Goal: Contribute content: Add original content to the website for others to see

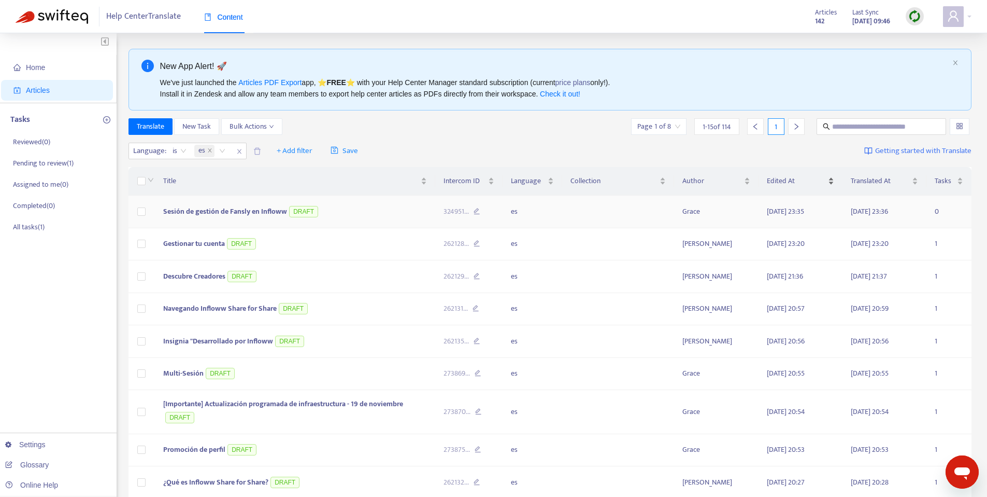
click at [786, 181] on span "Edited At" at bounding box center [796, 180] width 59 height 11
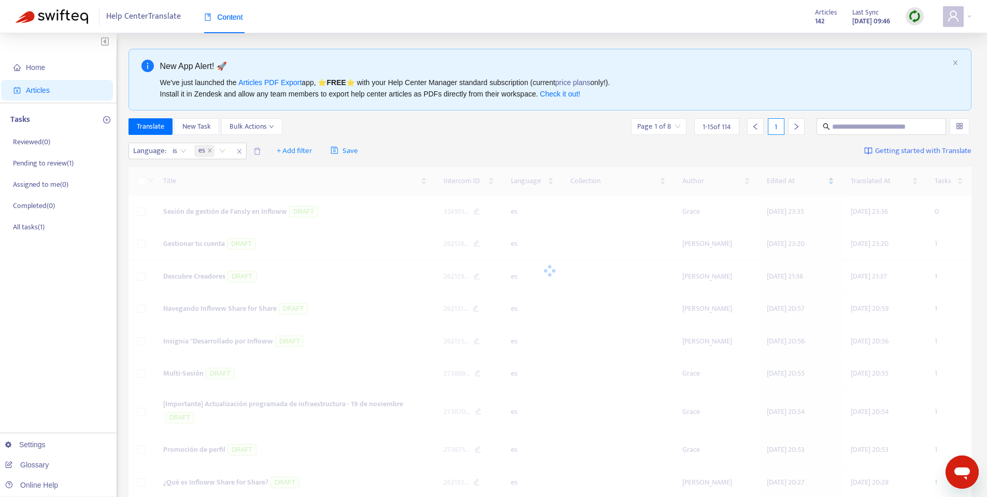
click at [786, 181] on div at bounding box center [551, 270] width 844 height 207
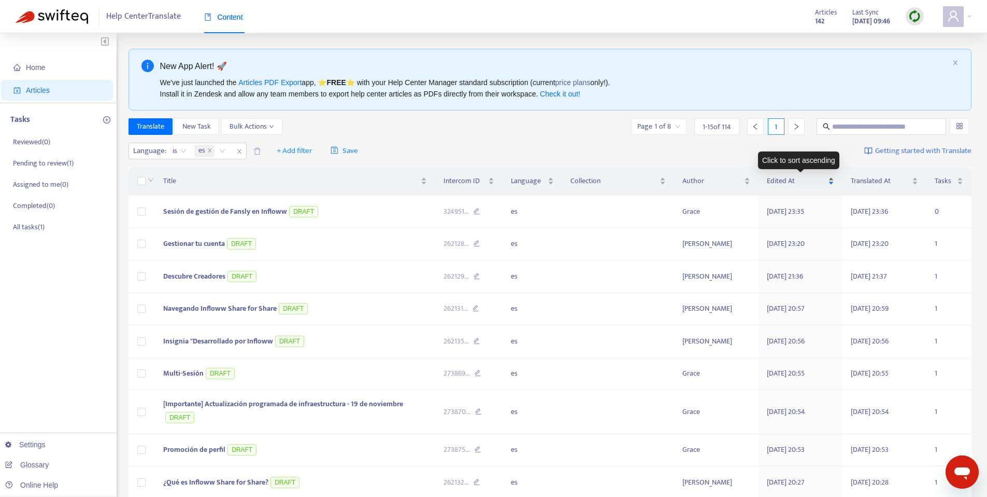
drag, startPoint x: 784, startPoint y: 187, endPoint x: 792, endPoint y: 194, distance: 10.7
click at [784, 187] on div "Edited At" at bounding box center [800, 180] width 67 height 11
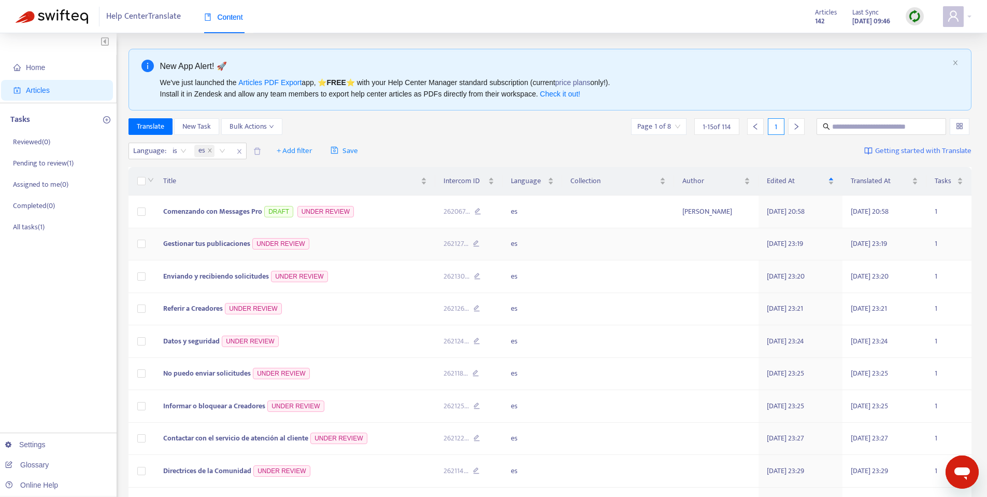
click at [191, 243] on span "Gestionar tus publicaciones" at bounding box center [206, 243] width 87 height 12
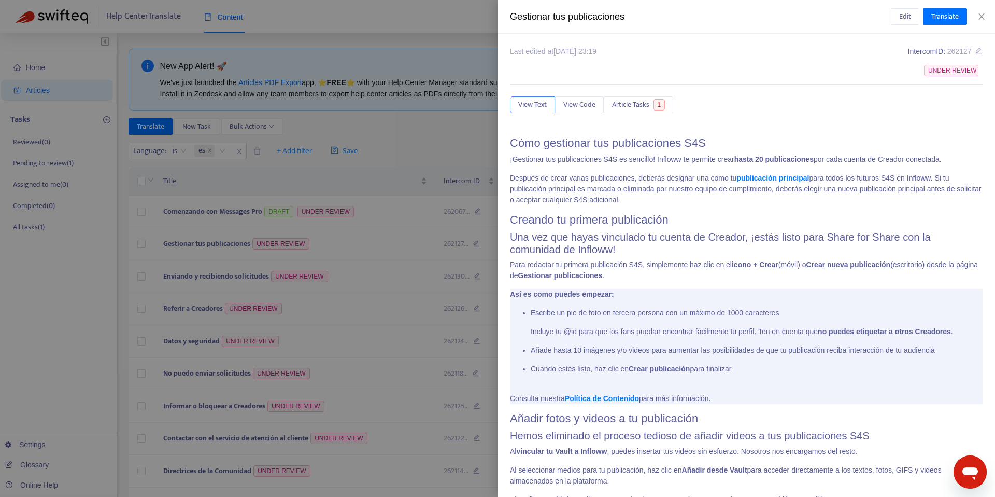
click at [551, 19] on div "Gestionar tus publicaciones" at bounding box center [700, 17] width 381 height 14
copy div "Gestionar tus publicaciones Edit Translate"
click at [903, 15] on span "Edit" at bounding box center [905, 16] width 12 height 11
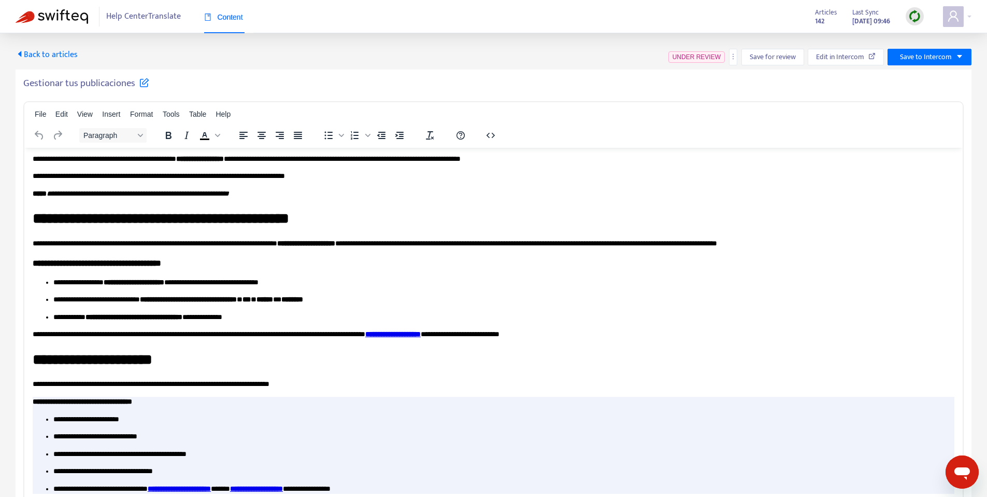
click at [49, 52] on span "Back to articles" at bounding box center [47, 55] width 62 height 14
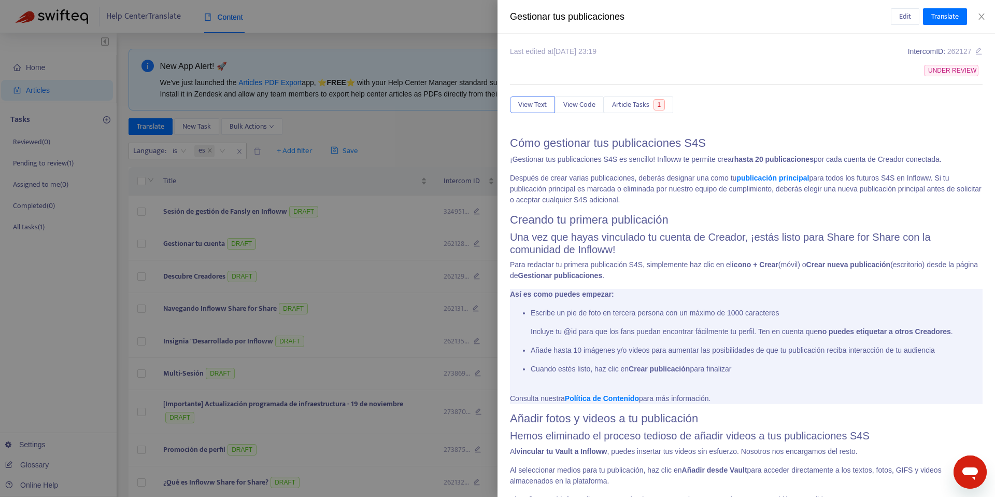
click at [288, 219] on div at bounding box center [497, 248] width 995 height 497
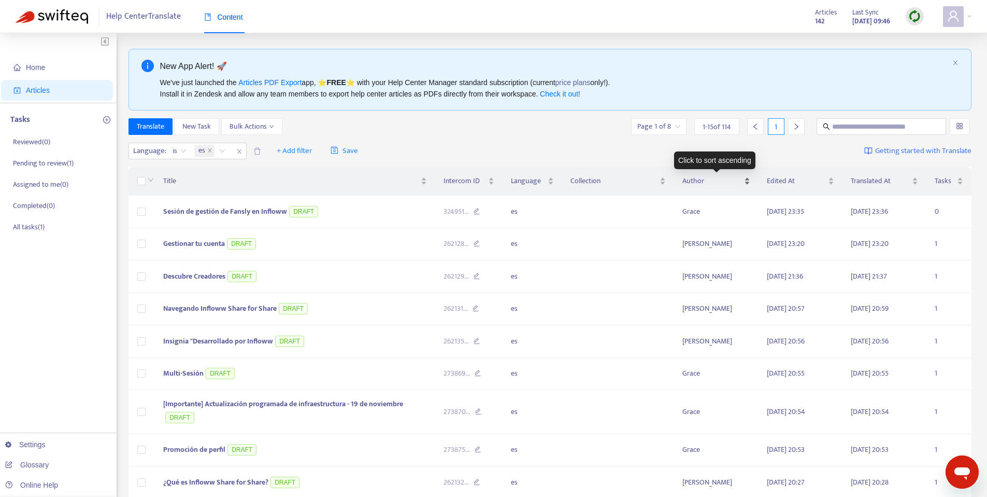
click at [703, 185] on span "Author" at bounding box center [712, 180] width 59 height 11
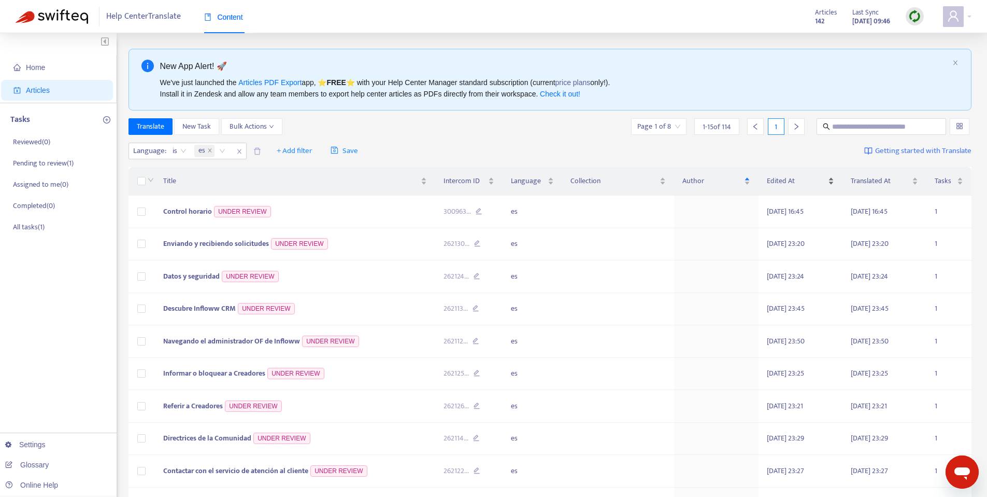
click at [783, 182] on span "Edited At" at bounding box center [796, 180] width 59 height 11
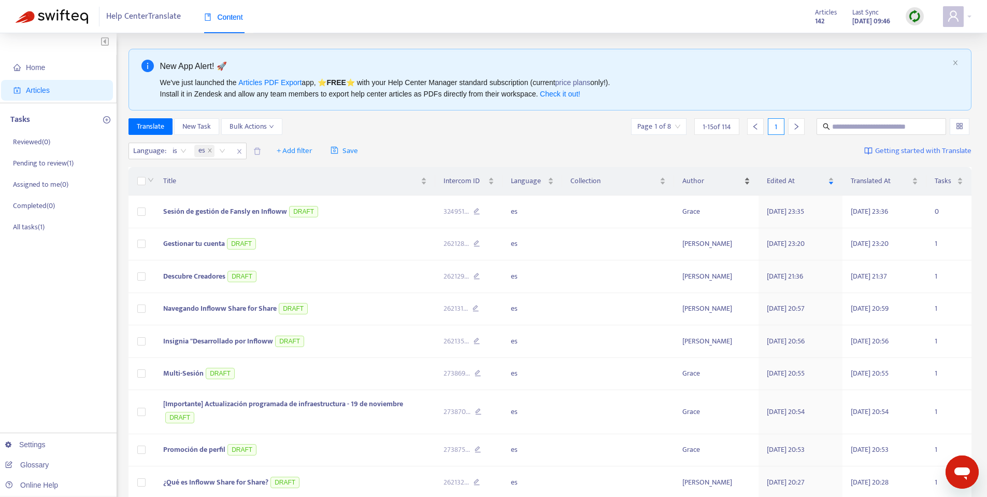
click at [709, 176] on span "Author" at bounding box center [712, 180] width 59 height 11
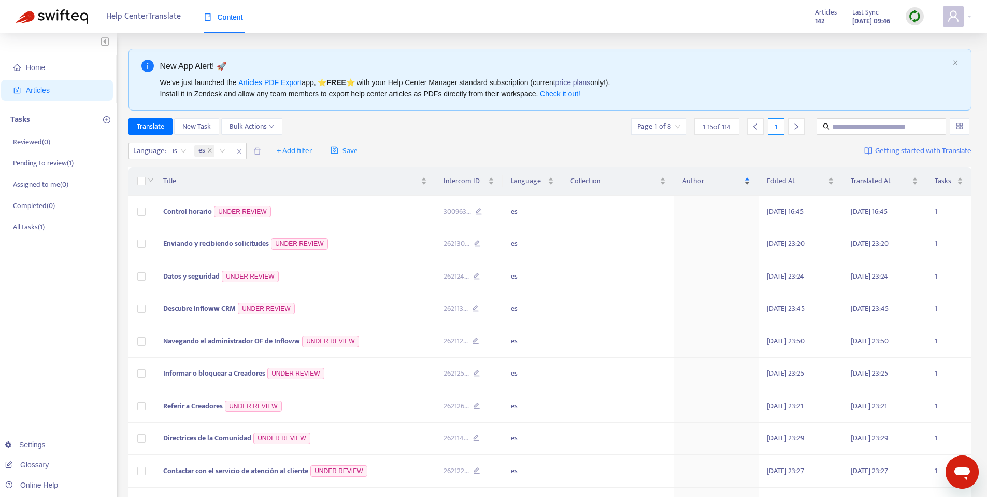
click at [709, 176] on span "Author" at bounding box center [712, 180] width 59 height 11
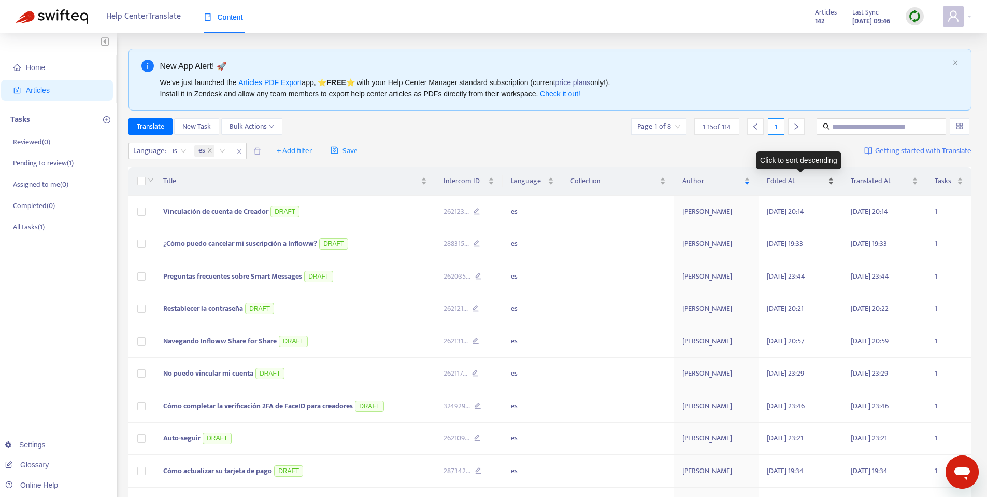
click at [814, 179] on span "Edited At" at bounding box center [796, 180] width 59 height 11
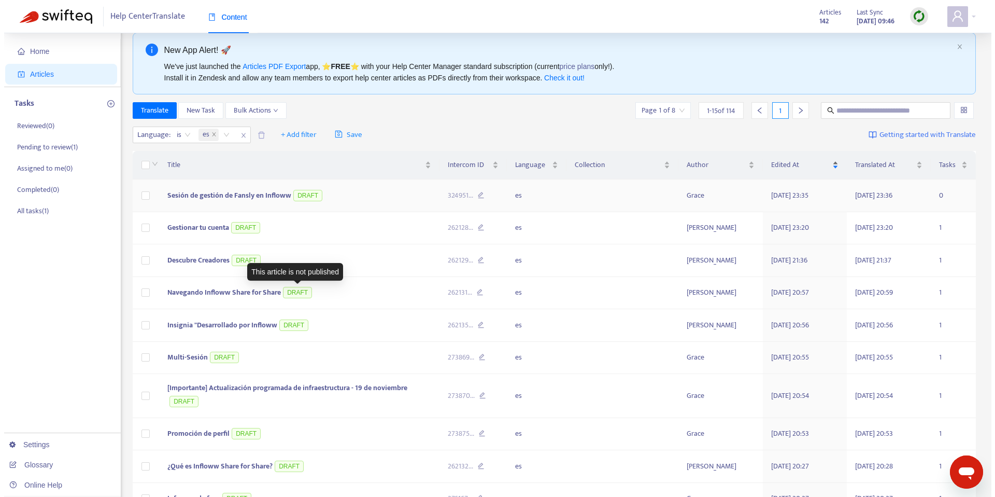
scroll to position [17, 0]
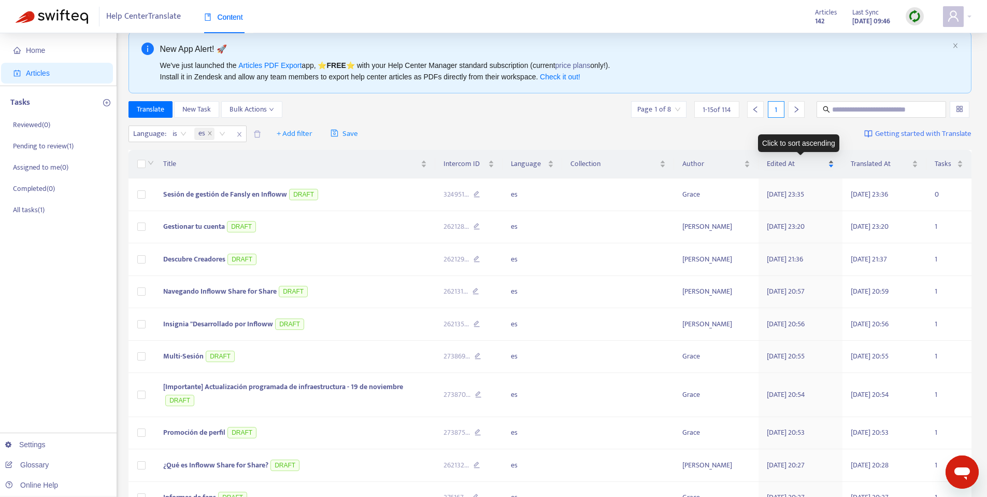
click at [798, 166] on span "Edited At" at bounding box center [796, 163] width 59 height 11
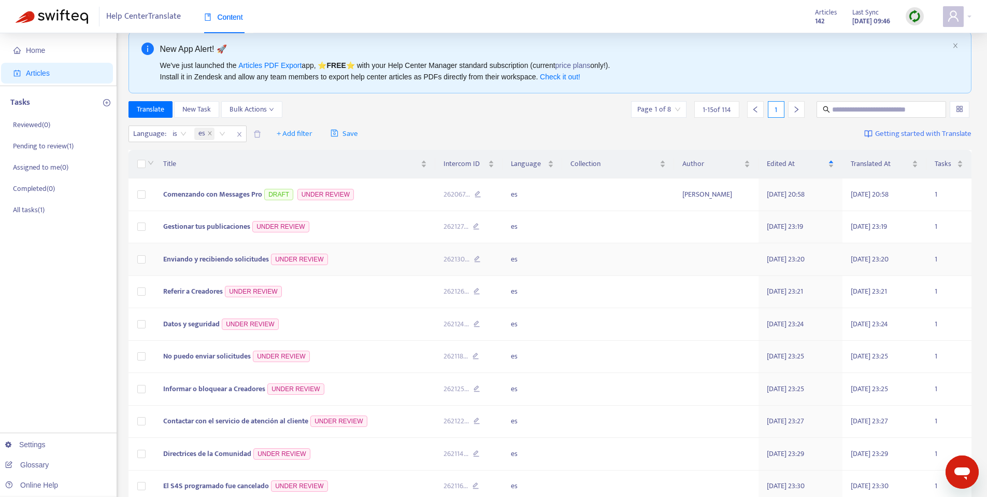
click at [198, 262] on span "Enviando y recibiendo solicitudes" at bounding box center [216, 259] width 106 height 12
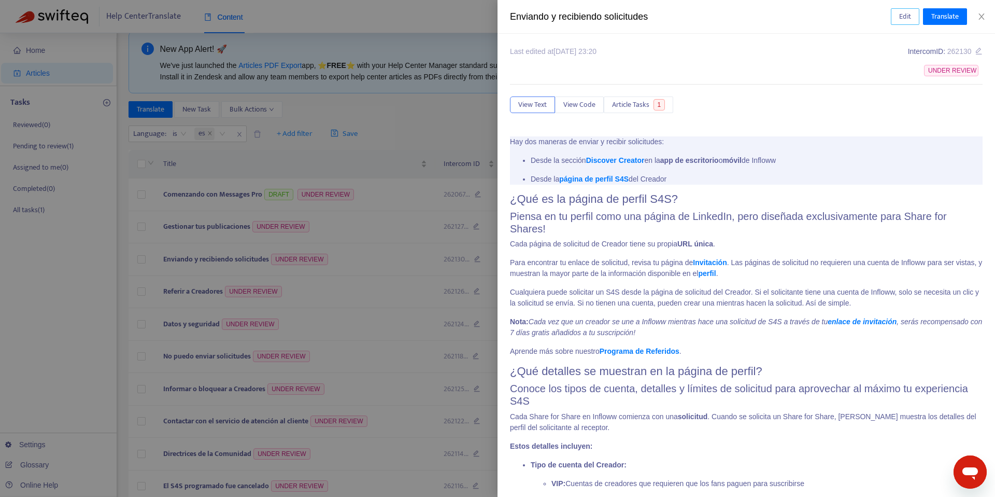
click at [904, 12] on span "Edit" at bounding box center [905, 16] width 12 height 11
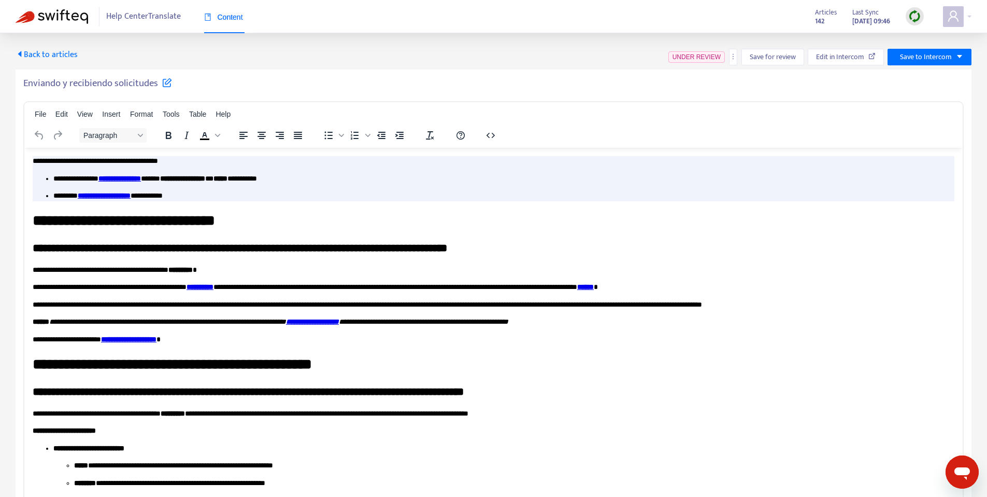
click at [94, 74] on div "Enviando y recibiendo solicitudes File Edit View Insert Format Tools Table Help…" at bounding box center [494, 296] width 956 height 454
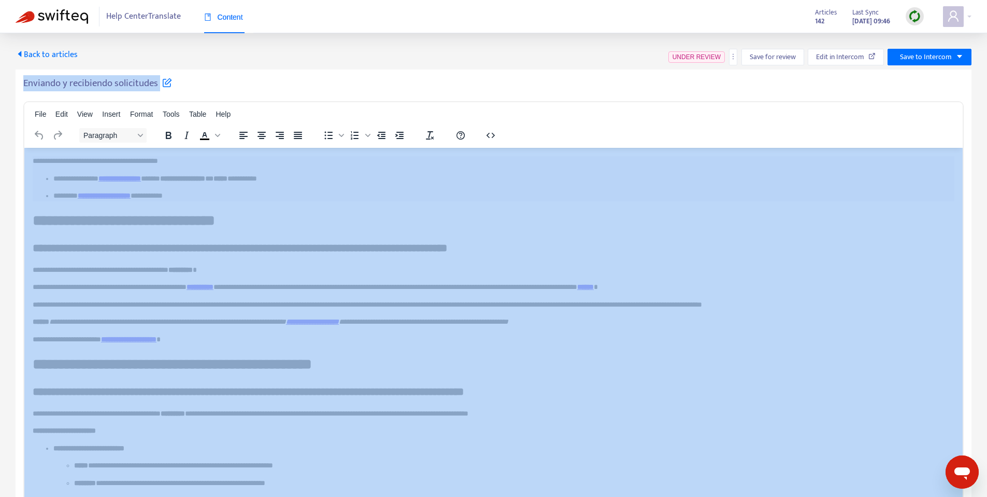
click at [94, 74] on div "Enviando y recibiendo solicitudes File Edit View Insert Format Tools Table Help…" at bounding box center [494, 296] width 956 height 454
copy div "Enviando y recibiendo solicitudes File Edit View Insert Format Tools Table Help…"
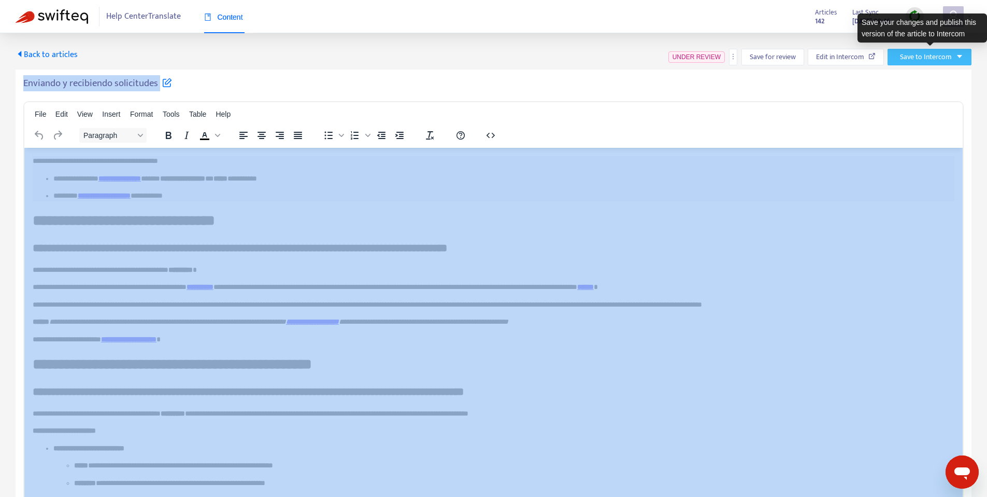
click at [928, 56] on span "Save to Intercom" at bounding box center [926, 56] width 52 height 11
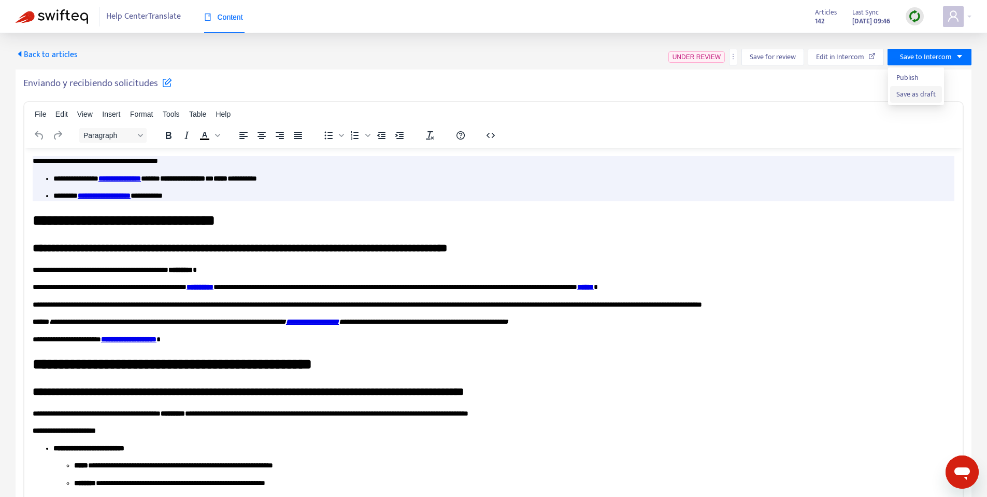
click at [908, 100] on span "Save as draft" at bounding box center [916, 94] width 39 height 11
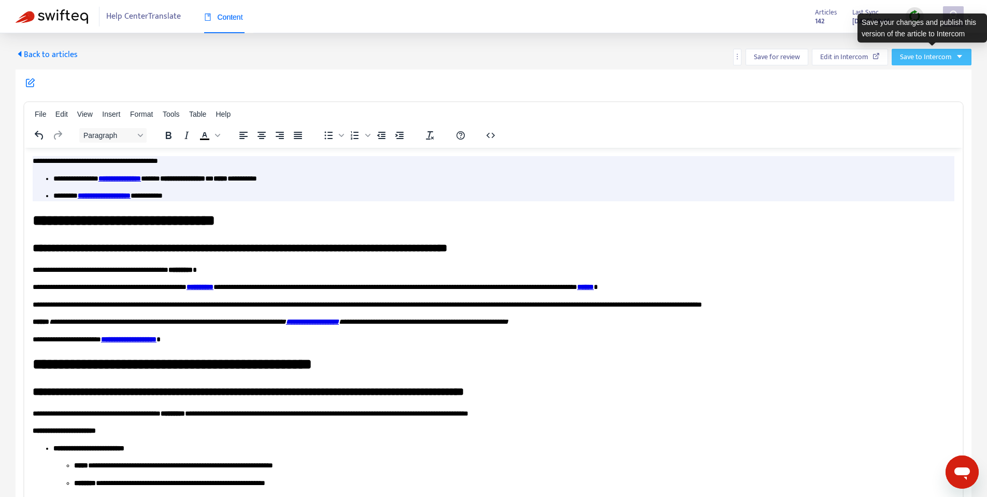
drag, startPoint x: 941, startPoint y: 54, endPoint x: 938, endPoint y: 63, distance: 9.3
click at [941, 54] on span "Save to Intercom" at bounding box center [926, 56] width 52 height 11
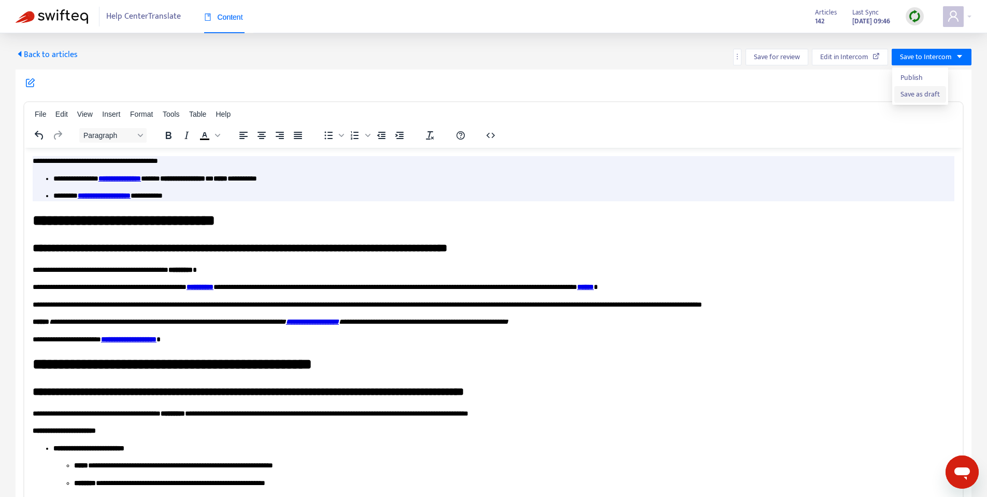
click at [918, 98] on span "Save as draft" at bounding box center [920, 94] width 39 height 11
click at [26, 50] on span "Back to articles" at bounding box center [47, 55] width 62 height 14
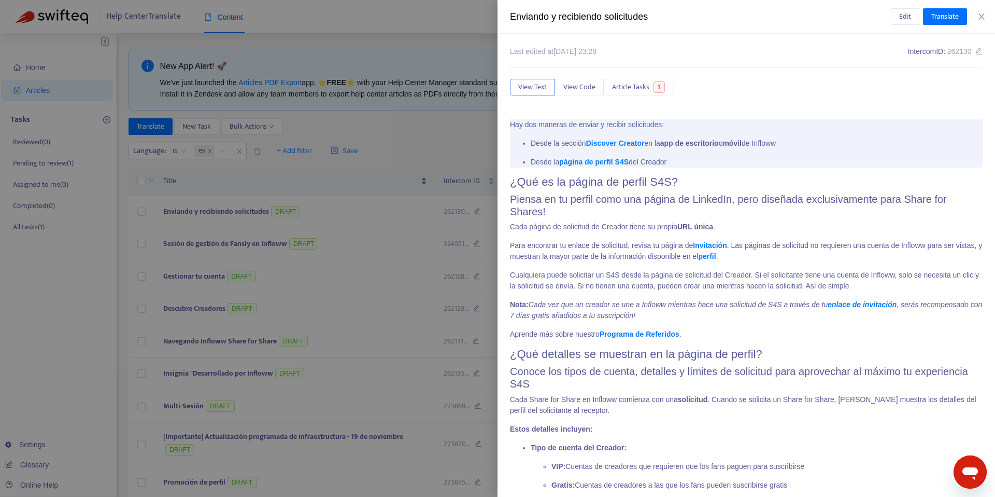
click at [379, 185] on div at bounding box center [497, 248] width 995 height 497
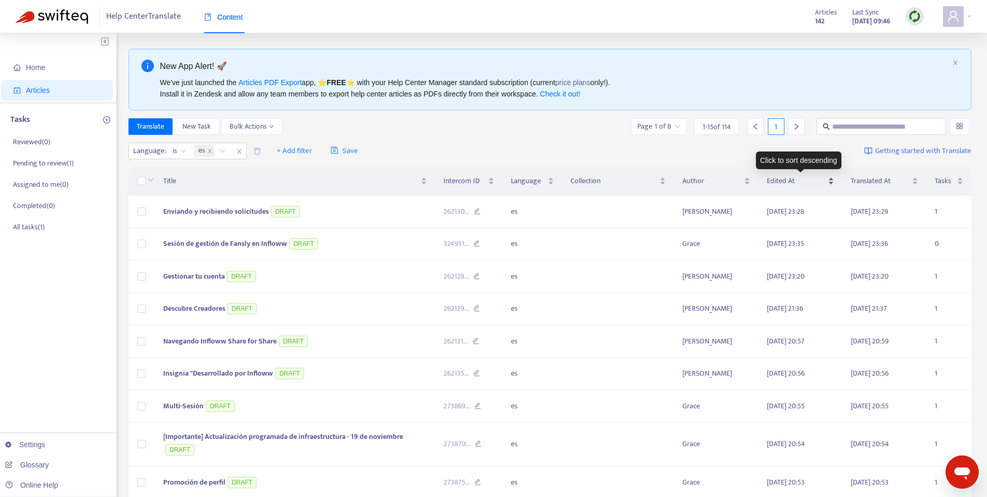
click at [787, 179] on span "Edited At" at bounding box center [796, 180] width 59 height 11
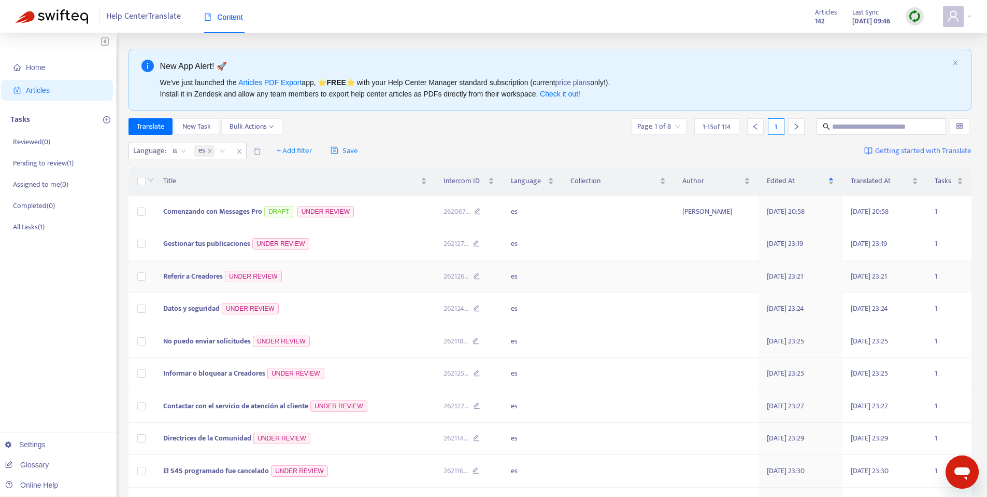
click at [192, 282] on td "Referir a Creadores UNDER REVIEW" at bounding box center [295, 276] width 280 height 33
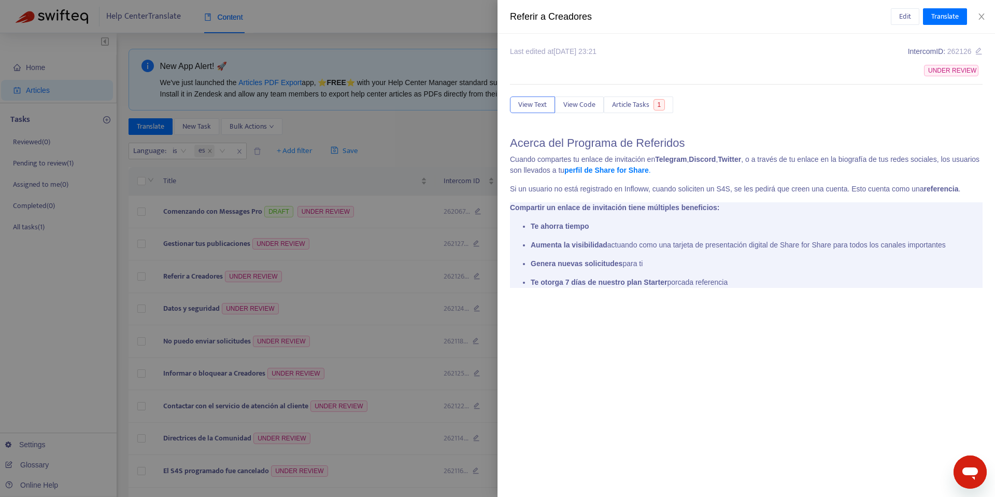
click at [530, 13] on div "Referir a Creadores" at bounding box center [700, 17] width 381 height 14
copy div "Referir a Creadores Edit Translate"
click at [903, 11] on span "Edit" at bounding box center [905, 16] width 12 height 11
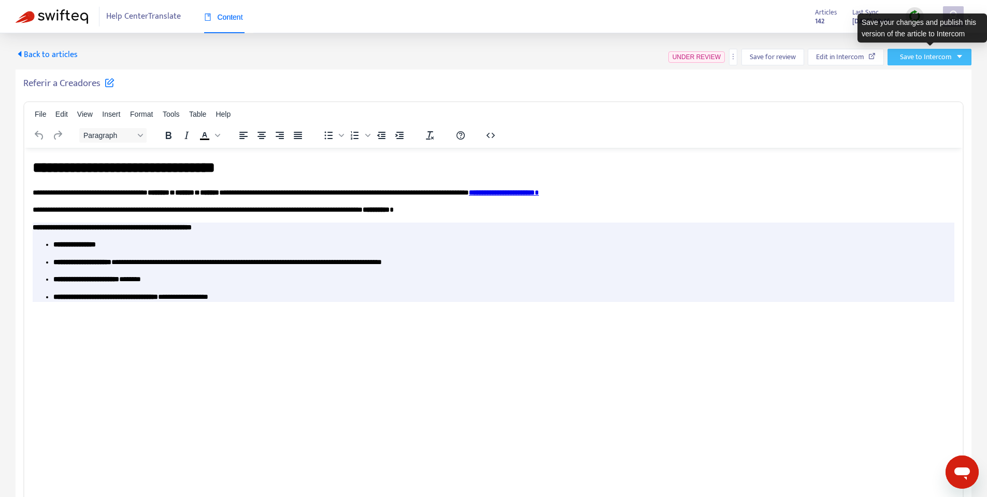
click at [928, 64] on button "Save to Intercom" at bounding box center [930, 57] width 84 height 17
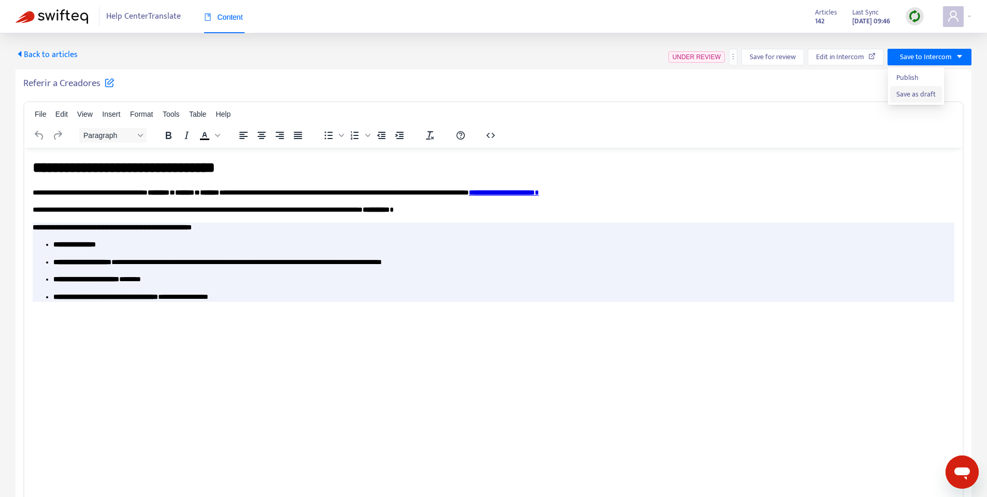
click at [898, 96] on span "Save as draft" at bounding box center [916, 94] width 39 height 11
click at [939, 57] on span "Save to Intercom" at bounding box center [926, 56] width 52 height 11
drag, startPoint x: 911, startPoint y: 94, endPoint x: 899, endPoint y: 92, distance: 11.7
click at [910, 94] on span "Save as draft" at bounding box center [920, 94] width 39 height 11
click at [53, 55] on span "Back to articles" at bounding box center [47, 55] width 62 height 14
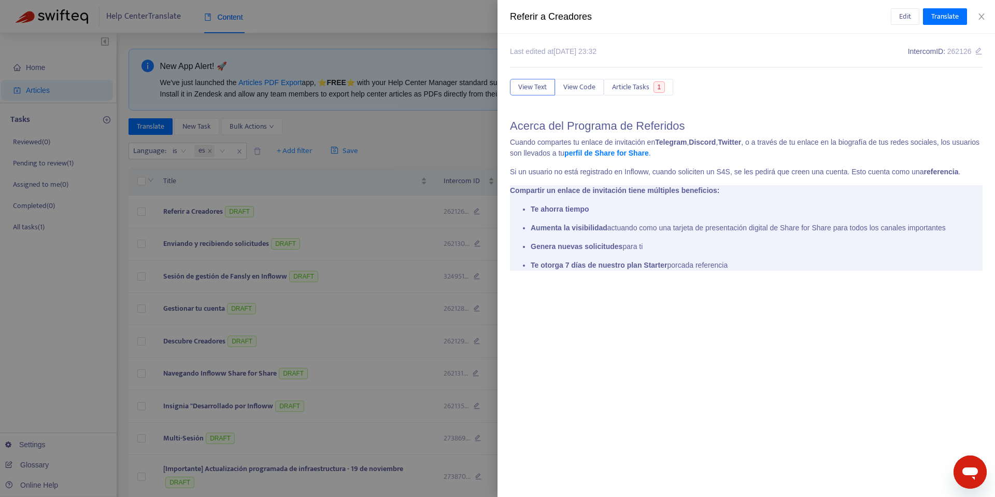
click at [556, 23] on div "Referir a Creadores Edit Translate" at bounding box center [747, 17] width 498 height 34
copy div "Referir a Creadores Edit Translate"
click at [426, 95] on div at bounding box center [497, 248] width 995 height 497
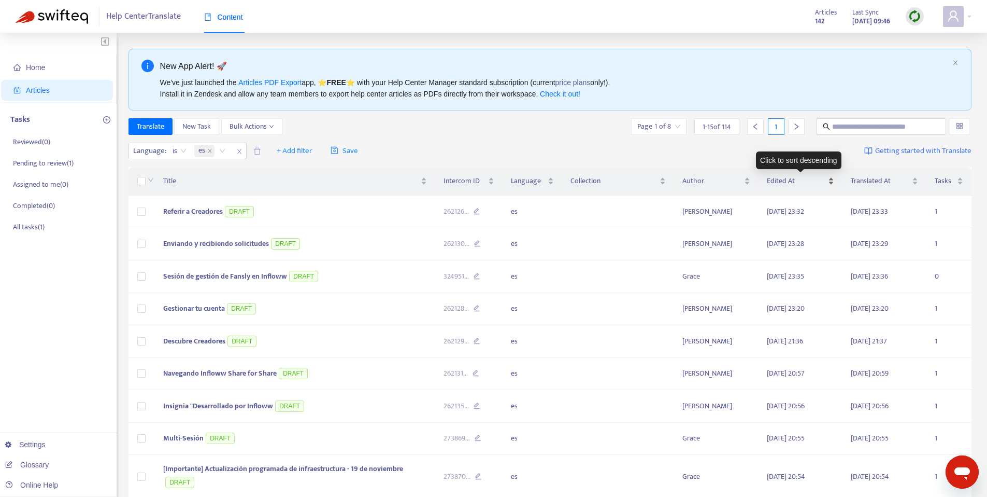
click at [791, 179] on span "Edited At" at bounding box center [796, 180] width 59 height 11
click at [790, 180] on span "Edited At" at bounding box center [796, 180] width 59 height 11
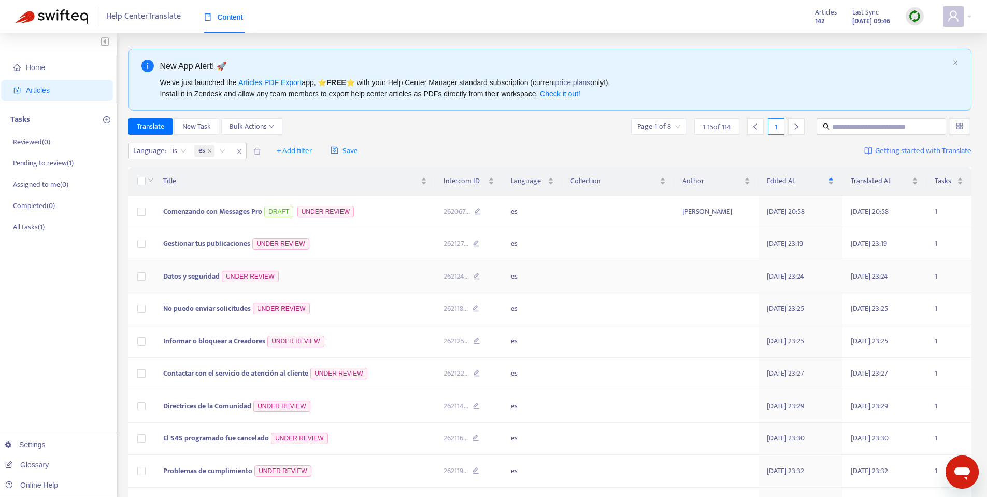
click at [195, 276] on span "Datos y seguridad" at bounding box center [191, 276] width 56 height 12
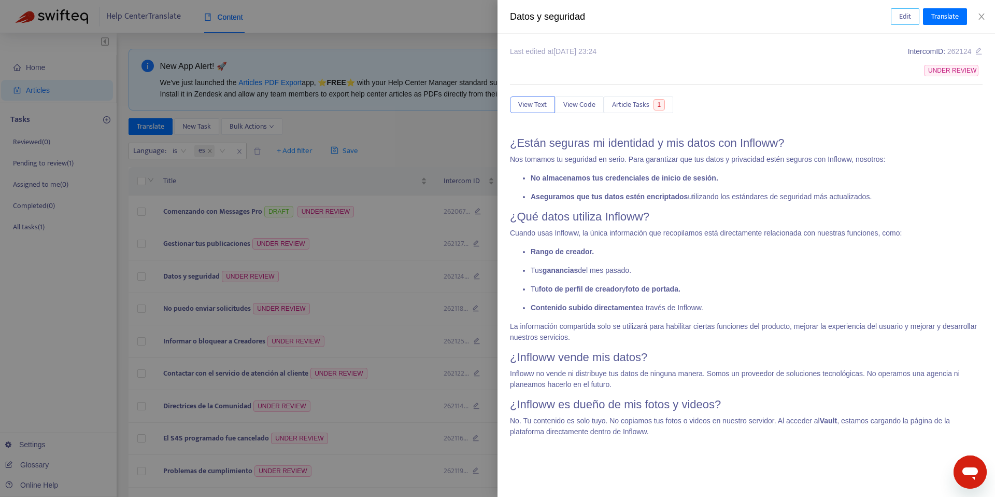
click at [908, 15] on span "Edit" at bounding box center [905, 16] width 12 height 11
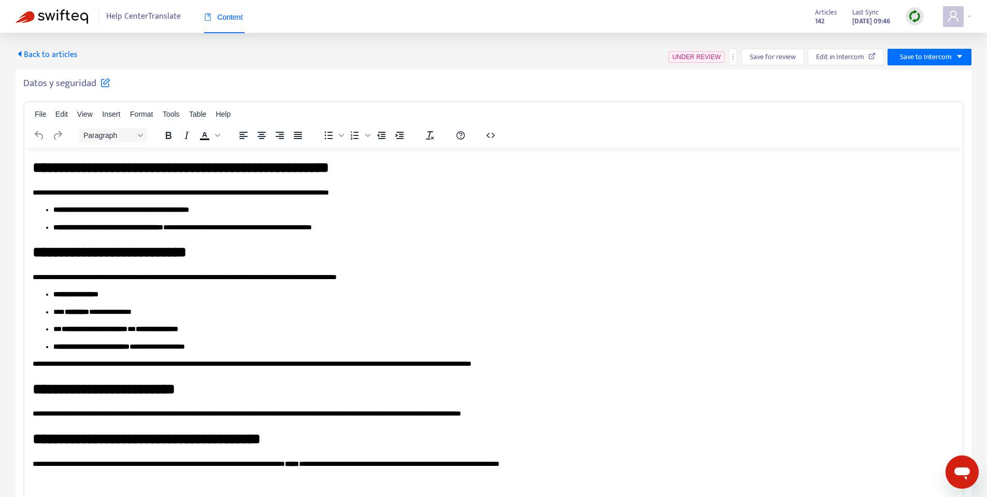
click at [71, 81] on h5 "Datos y seguridad" at bounding box center [66, 83] width 87 height 12
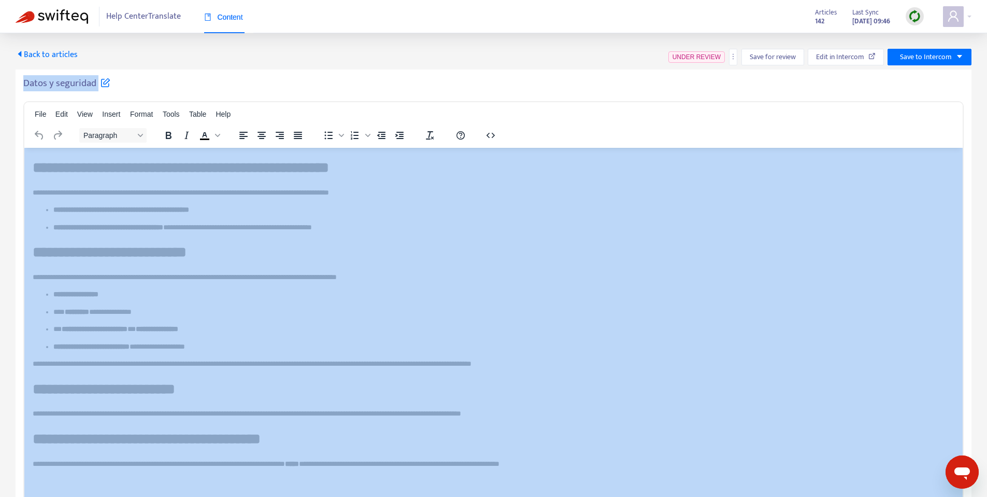
click at [71, 81] on h5 "Datos y seguridad" at bounding box center [66, 83] width 87 height 12
copy div "Datos y seguridad File Edit View Insert Format Tools Table Help Paragraph To op…"
click at [917, 54] on span "Save to Intercom" at bounding box center [926, 56] width 52 height 11
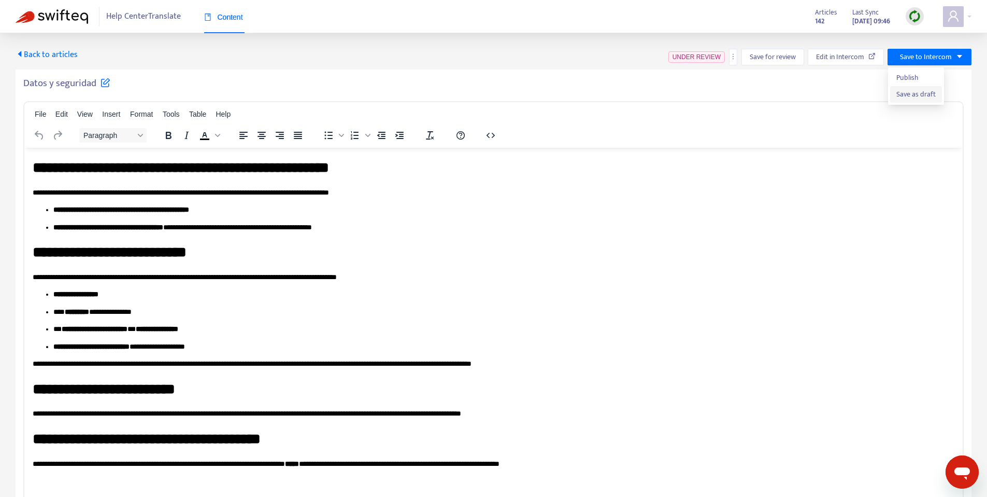
click at [914, 91] on span "Save as draft" at bounding box center [916, 94] width 39 height 11
click at [47, 61] on span "Back to articles" at bounding box center [47, 55] width 62 height 14
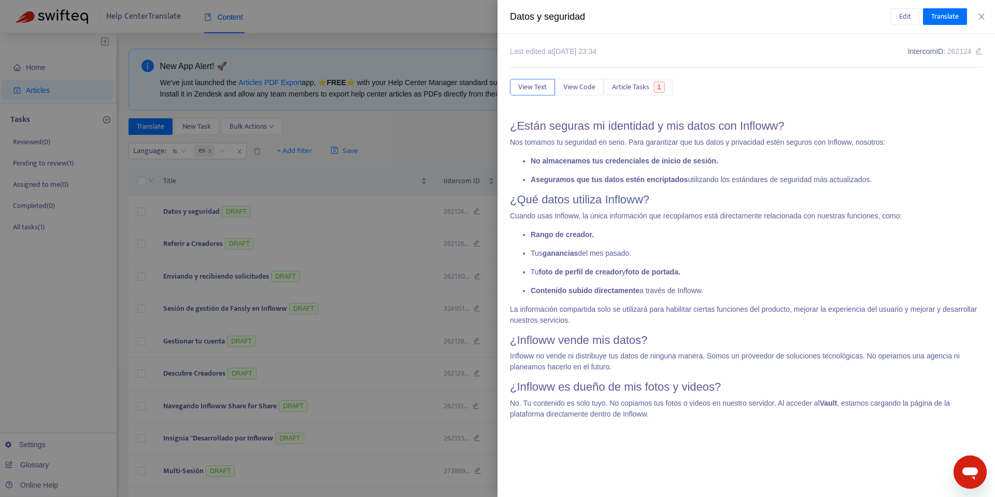
click at [390, 175] on div at bounding box center [497, 248] width 995 height 497
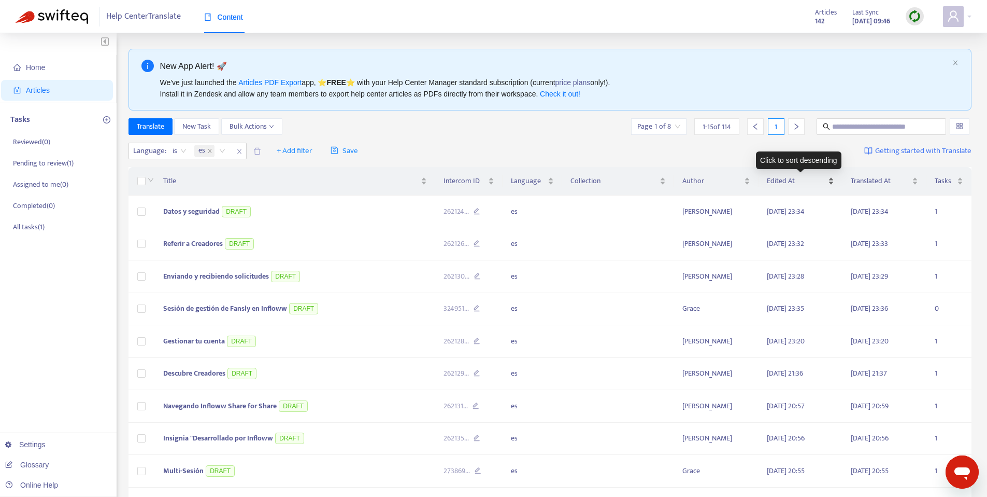
click at [813, 179] on span "Edited At" at bounding box center [796, 180] width 59 height 11
click at [812, 179] on span "Edited At" at bounding box center [796, 180] width 59 height 11
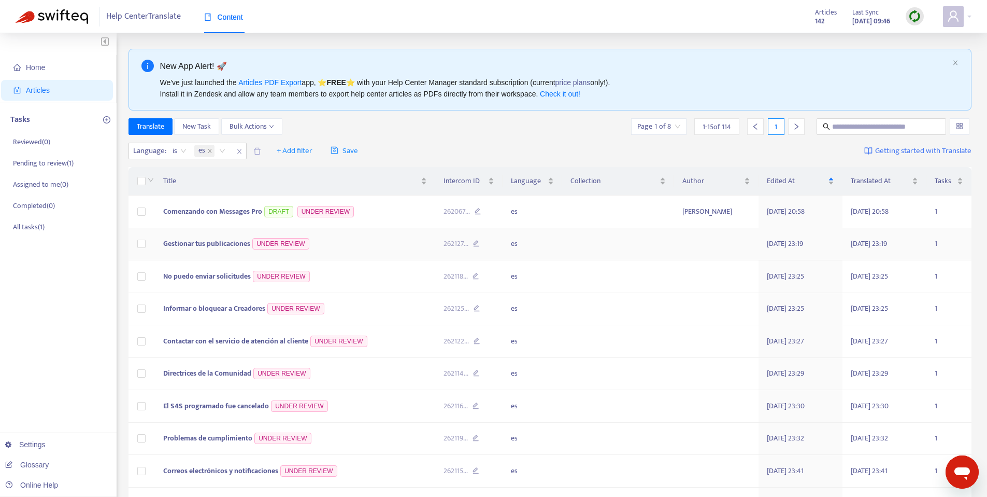
click at [218, 242] on span "Gestionar tus publicaciones" at bounding box center [206, 243] width 87 height 12
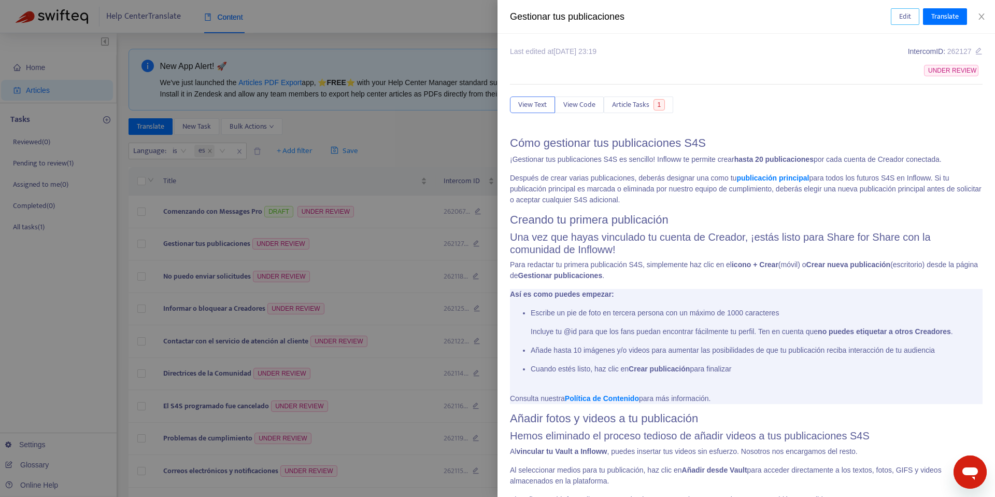
click at [897, 13] on button "Edit" at bounding box center [905, 16] width 29 height 17
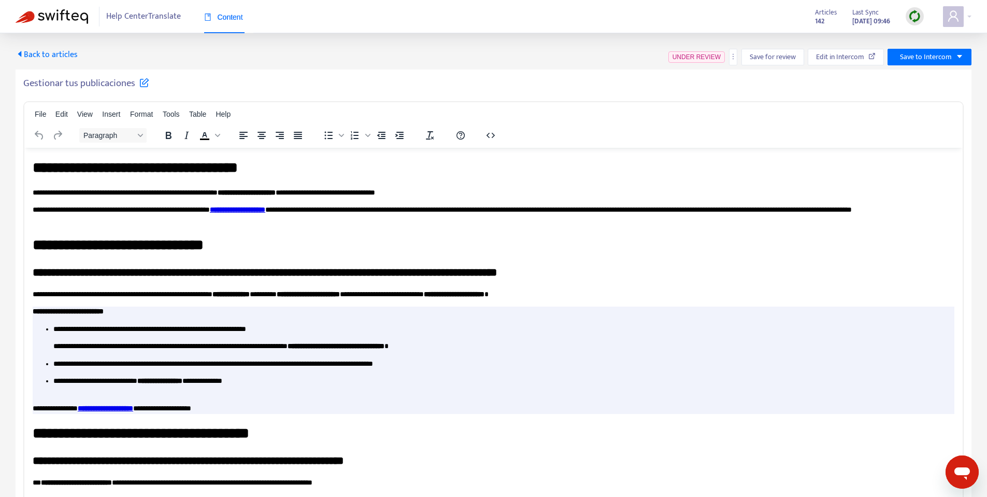
click at [76, 84] on h5 "Gestionar tus publicaciones" at bounding box center [86, 83] width 126 height 12
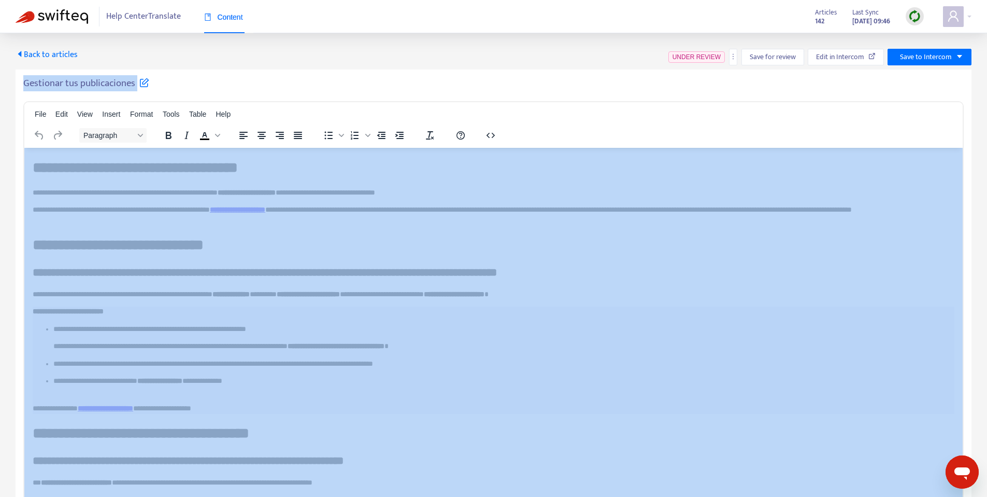
drag, startPoint x: 76, startPoint y: 84, endPoint x: 138, endPoint y: 70, distance: 63.8
click at [76, 84] on h5 "Gestionar tus publicaciones" at bounding box center [86, 83] width 126 height 12
copy div "Gestionar tus publicaciones File Edit View Insert Format Tools Table Help Parag…"
click at [946, 58] on span "Save to Intercom" at bounding box center [926, 56] width 52 height 11
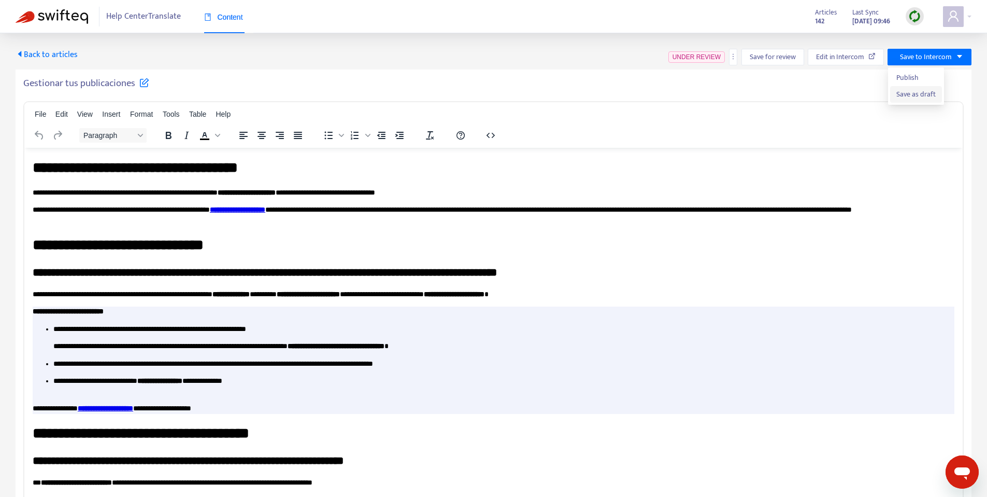
click at [908, 95] on span "Save as draft" at bounding box center [916, 94] width 39 height 11
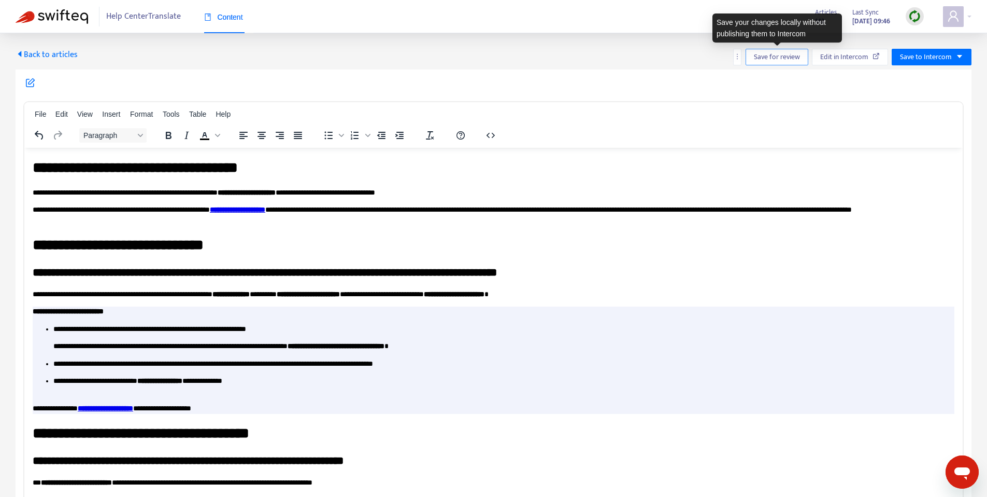
click at [755, 53] on span "Save for review" at bounding box center [777, 56] width 46 height 11
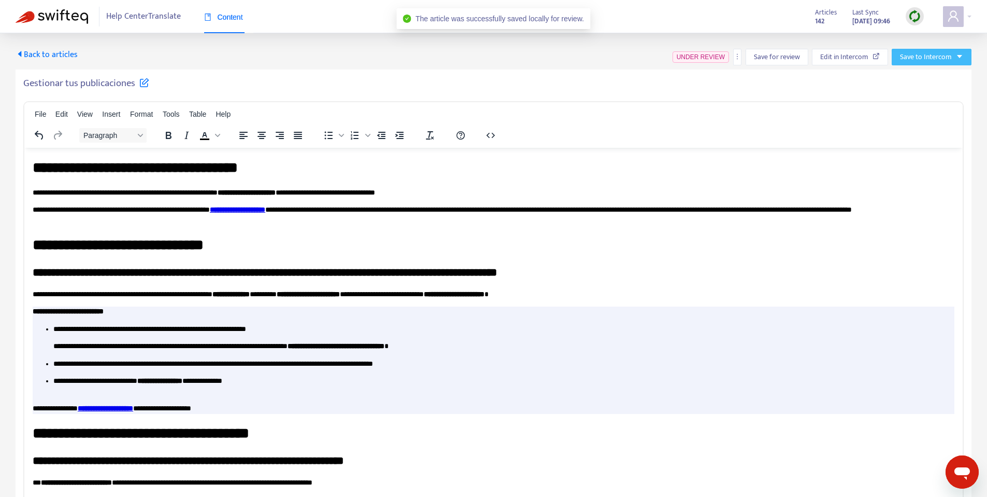
click at [935, 62] on span "Save to Intercom" at bounding box center [926, 56] width 52 height 11
click at [912, 93] on span "Save as draft" at bounding box center [932, 94] width 63 height 11
click at [49, 49] on span "Back to articles" at bounding box center [47, 55] width 62 height 14
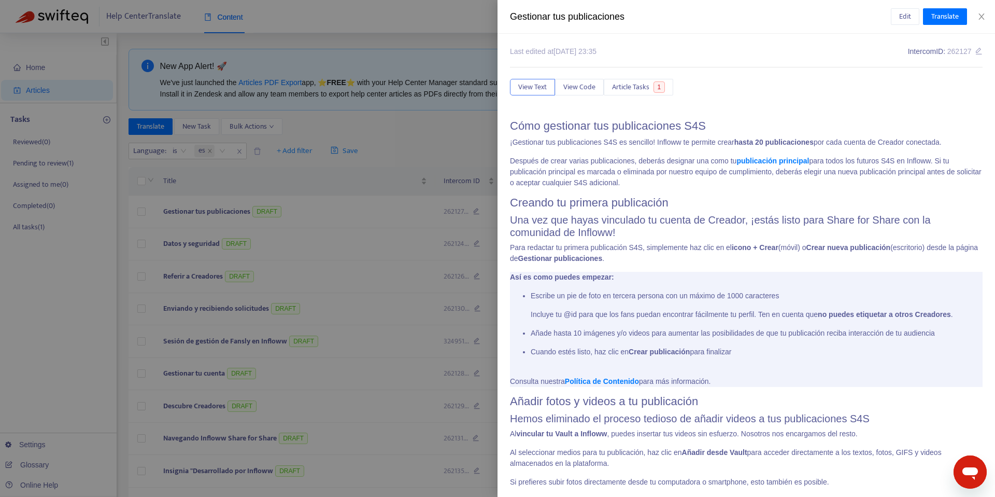
click at [615, 19] on div "Gestionar tus publicaciones" at bounding box center [700, 17] width 381 height 14
copy div "Gestionar tus publicaciones Edit Translate"
